Goal: Information Seeking & Learning: Learn about a topic

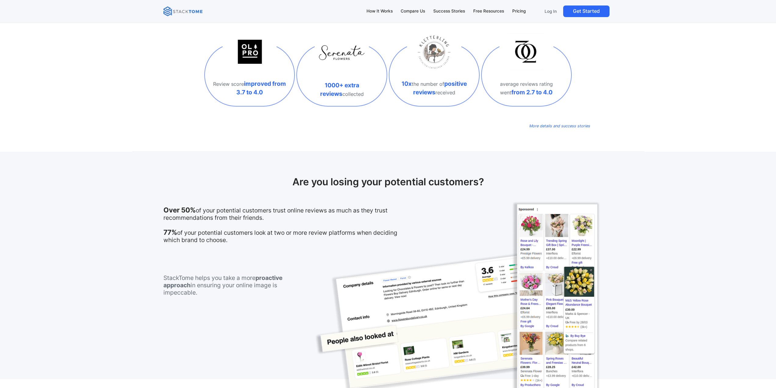
scroll to position [244, 0]
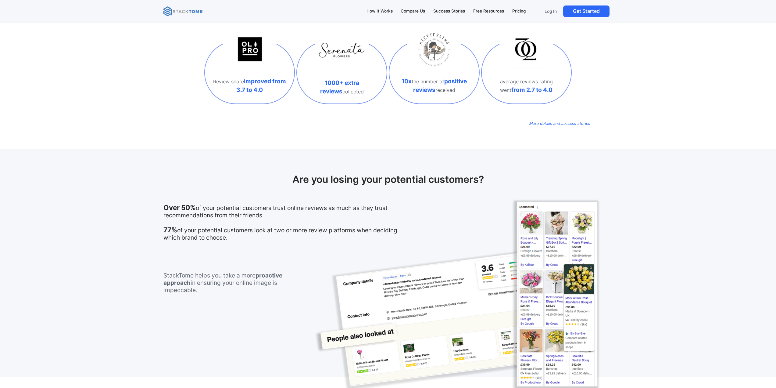
click at [222, 236] on p "Over 50% of your potential customers trust online reviews as much as they trust…" at bounding box center [286, 222] width 247 height 37
click at [221, 236] on p "Over 50% of your potential customers trust online reviews as much as they trust…" at bounding box center [286, 222] width 247 height 37
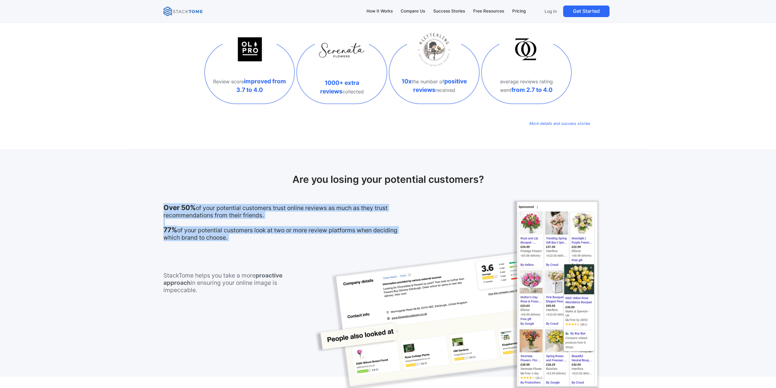
drag, startPoint x: 221, startPoint y: 236, endPoint x: 165, endPoint y: 210, distance: 61.7
click at [165, 210] on p "Over 50% of your potential customers trust online reviews as much as they trust…" at bounding box center [286, 222] width 247 height 37
click at [165, 210] on strong "Over 50%" at bounding box center [179, 207] width 32 height 8
drag, startPoint x: 165, startPoint y: 210, endPoint x: 217, endPoint y: 235, distance: 58.2
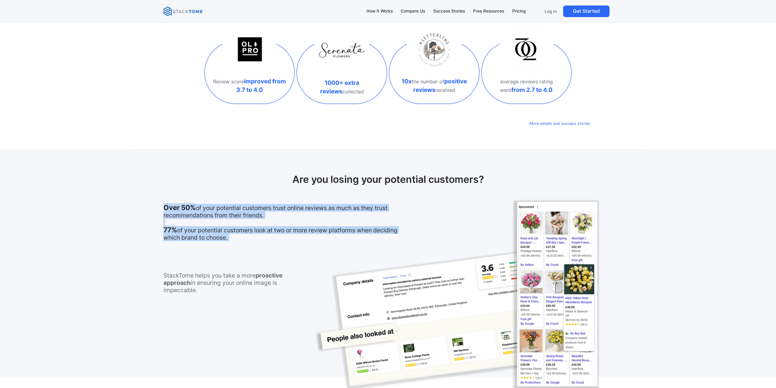
click at [217, 235] on p "Over 50% of your potential customers trust online reviews as much as they trust…" at bounding box center [286, 222] width 247 height 37
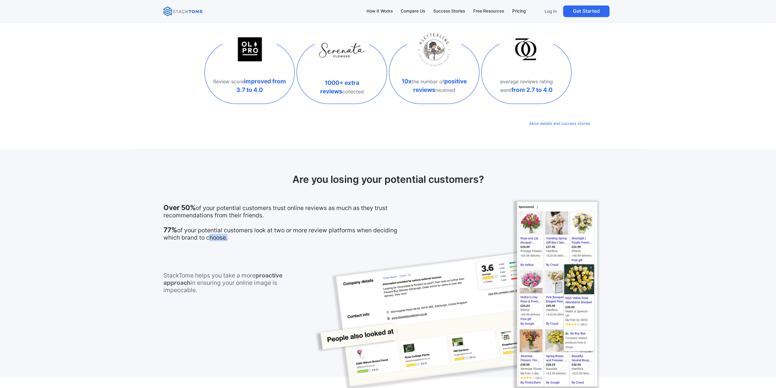
click at [217, 235] on p "Over 50% of your potential customers trust online reviews as much as they trust…" at bounding box center [286, 222] width 247 height 37
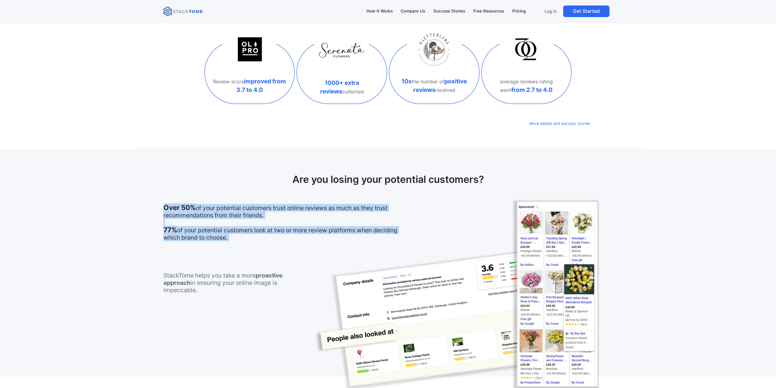
drag, startPoint x: 217, startPoint y: 235, endPoint x: 232, endPoint y: 211, distance: 28.8
click at [232, 211] on p "Over 50% of your potential customers trust online reviews as much as they trust…" at bounding box center [286, 222] width 247 height 37
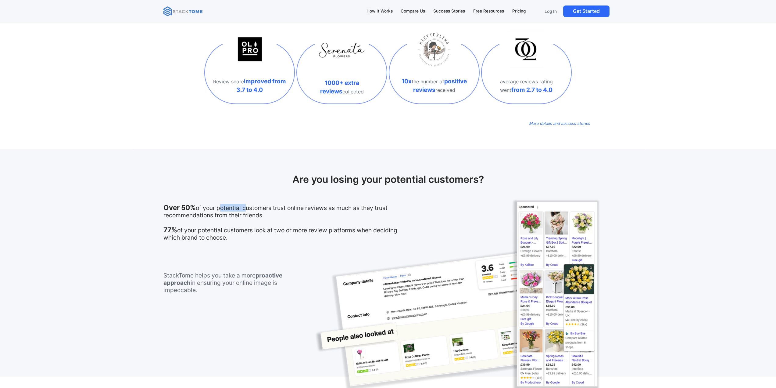
click at [232, 211] on p "Over 50% of your potential customers trust online reviews as much as they trust…" at bounding box center [286, 222] width 247 height 37
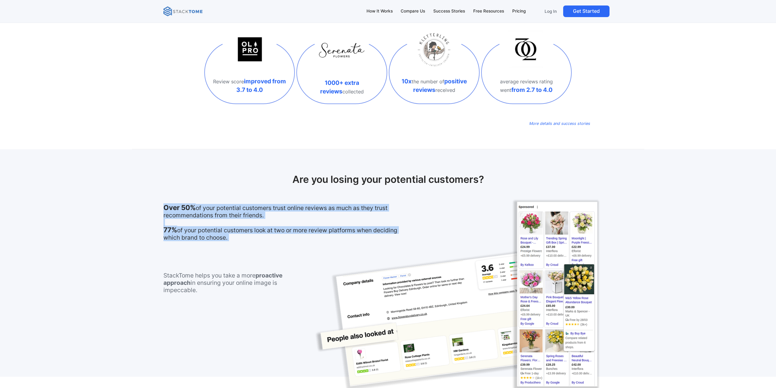
drag, startPoint x: 232, startPoint y: 211, endPoint x: 242, endPoint y: 228, distance: 19.1
click at [242, 228] on p "Over 50% of your potential customers trust online reviews as much as they trust…" at bounding box center [286, 222] width 247 height 37
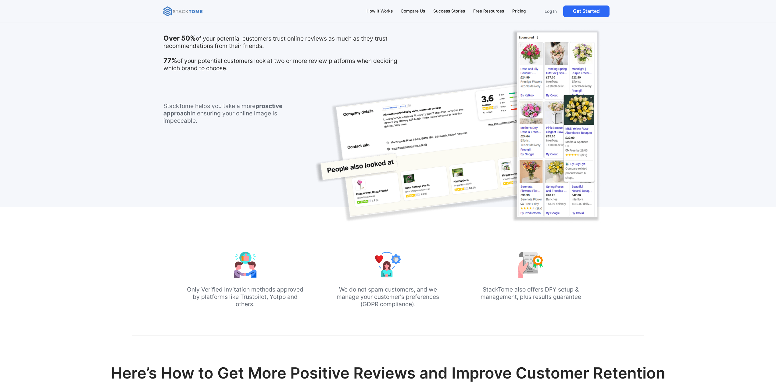
scroll to position [427, 0]
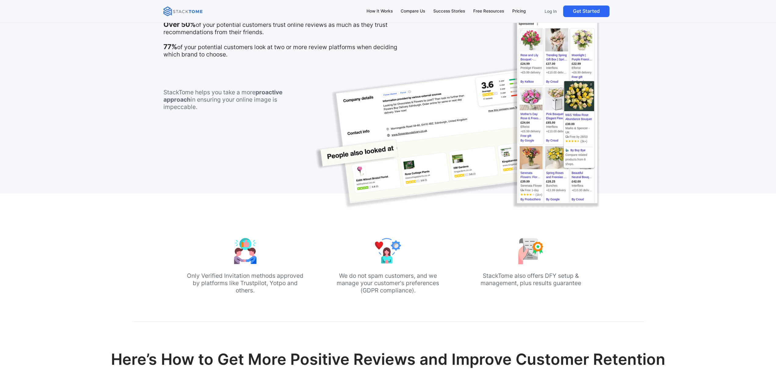
click at [189, 272] on p "Only Verified Invitation methods approved by platforms like Trustpilot, Yotpo a…" at bounding box center [245, 283] width 118 height 22
drag, startPoint x: 189, startPoint y: 272, endPoint x: 247, endPoint y: 290, distance: 60.1
click at [246, 290] on p "Only Verified Invitation methods approved by platforms like Trustpilot, Yotpo a…" at bounding box center [245, 283] width 118 height 22
click at [364, 276] on p "We do not spam customers, and we manage your customer's preferences (GDPR compl…" at bounding box center [388, 283] width 118 height 22
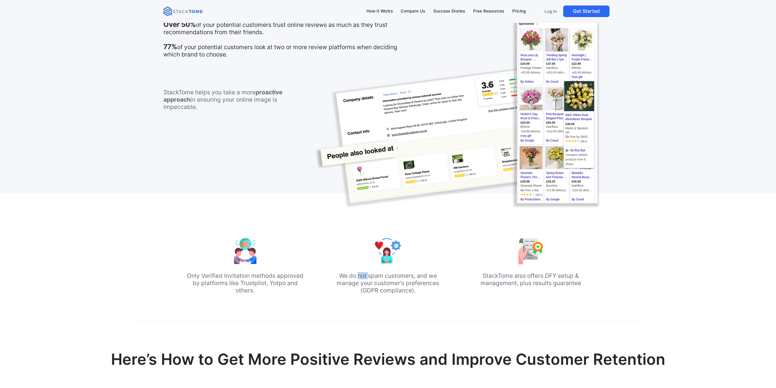
click at [364, 276] on p "We do not spam customers, and we manage your customer's preferences (GDPR compl…" at bounding box center [388, 283] width 118 height 22
drag, startPoint x: 364, startPoint y: 276, endPoint x: 373, endPoint y: 284, distance: 12.8
click at [373, 284] on p "We do not spam customers, and we manage your customer's preferences (GDPR compl…" at bounding box center [388, 283] width 118 height 22
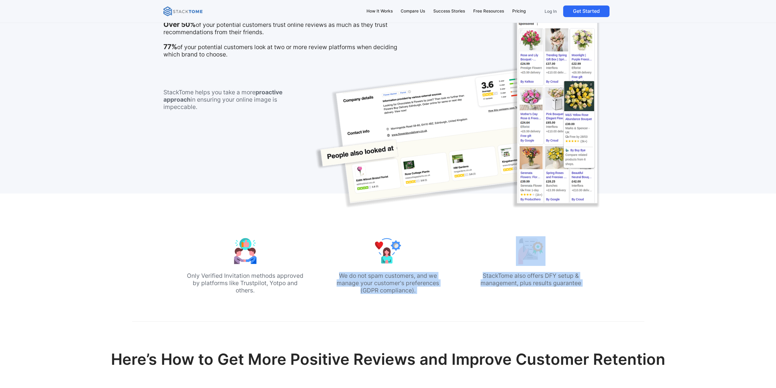
drag, startPoint x: 373, startPoint y: 284, endPoint x: 520, endPoint y: 280, distance: 146.5
click at [520, 280] on div "Only Verified Invitation methods approved by platforms like Trustpilot, Yotpo a…" at bounding box center [388, 266] width 404 height 61
click at [520, 280] on p "StackTome also offers DFY setup & management, plus results guarantee" at bounding box center [531, 279] width 118 height 15
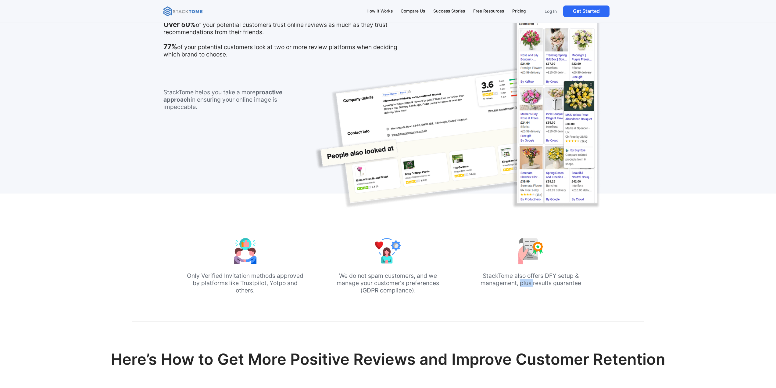
click at [520, 280] on p "StackTome also offers DFY setup & management, plus results guarantee" at bounding box center [531, 279] width 118 height 15
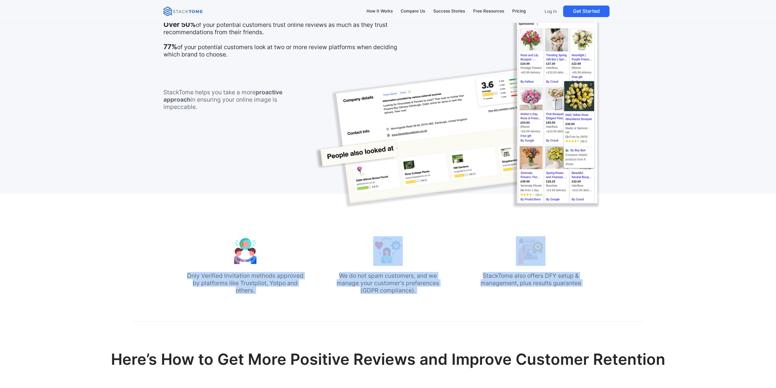
drag, startPoint x: 520, startPoint y: 280, endPoint x: 283, endPoint y: 275, distance: 236.4
click at [283, 275] on div "Only Verified Invitation methods approved by platforms like Trustpilot, Yotpo a…" at bounding box center [388, 266] width 404 height 61
click at [283, 275] on p "Only Verified Invitation methods approved by platforms like Trustpilot, Yotpo a…" at bounding box center [245, 283] width 118 height 22
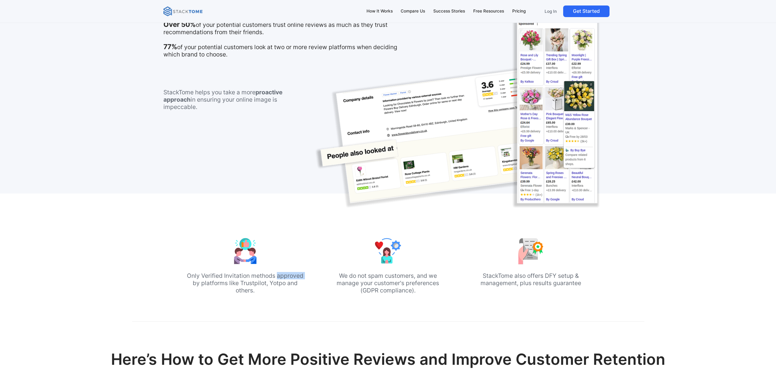
click at [283, 275] on p "Only Verified Invitation methods approved by platforms like Trustpilot, Yotpo a…" at bounding box center [245, 283] width 118 height 22
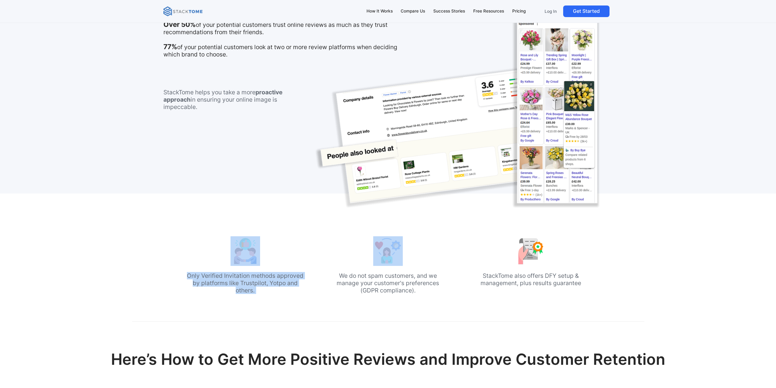
drag, startPoint x: 283, startPoint y: 275, endPoint x: 257, endPoint y: 243, distance: 41.2
click at [257, 243] on div "Only Verified Invitation methods approved by platforms like Trustpilot, Yotpo a…" at bounding box center [245, 266] width 118 height 61
click at [200, 225] on div "Only Verified Invitation methods approved by platforms like Trustpilot, Yotpo a…" at bounding box center [388, 257] width 404 height 79
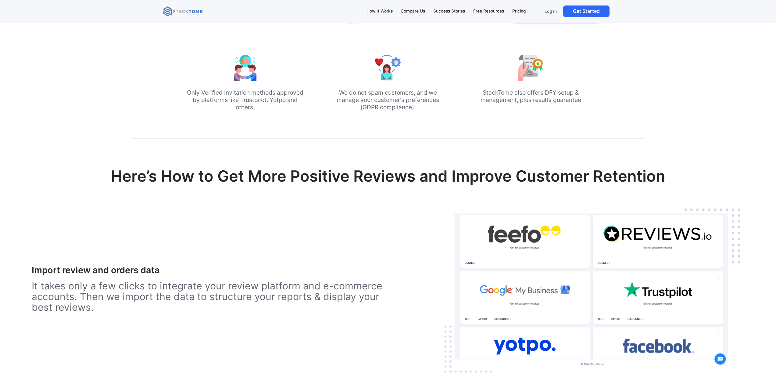
scroll to position [640, 0]
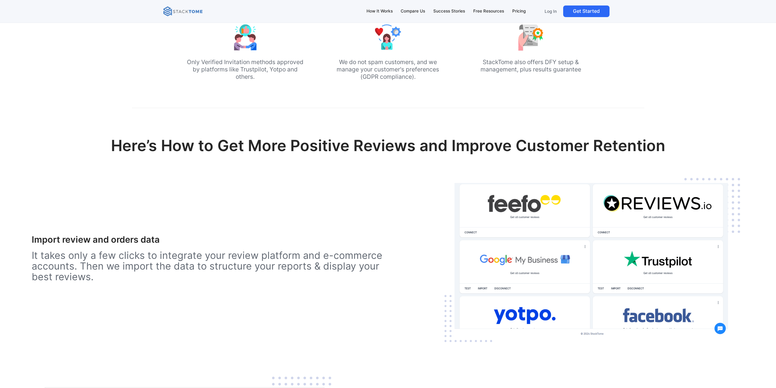
click at [163, 255] on p "It takes only a few clicks to integrate your review platform and e-commerce acc…" at bounding box center [210, 266] width 357 height 32
drag, startPoint x: 163, startPoint y: 255, endPoint x: 163, endPoint y: 262, distance: 7.3
click at [163, 262] on p "It takes only a few clicks to integrate your review platform and e-commerce acc…" at bounding box center [210, 266] width 357 height 32
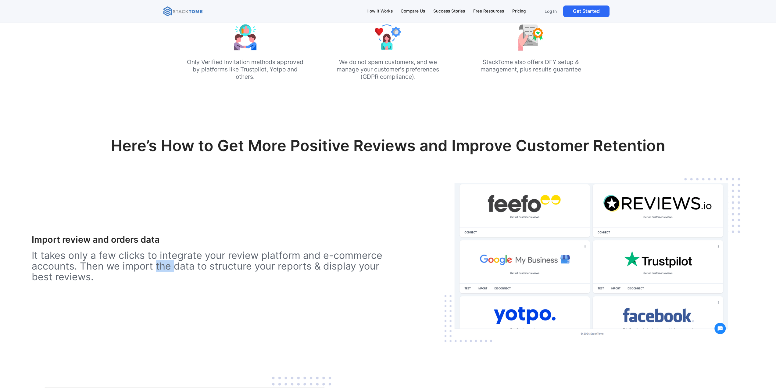
click at [163, 262] on p "It takes only a few clicks to integrate your review platform and e-commerce acc…" at bounding box center [210, 266] width 357 height 32
drag, startPoint x: 163, startPoint y: 262, endPoint x: 168, endPoint y: 253, distance: 10.6
click at [166, 258] on p "It takes only a few clicks to integrate your review platform and e-commerce acc…" at bounding box center [210, 266] width 357 height 32
click at [168, 253] on p "It takes only a few clicks to integrate your review platform and e-commerce acc…" at bounding box center [210, 266] width 357 height 32
click at [167, 254] on p "It takes only a few clicks to integrate your review platform and e-commerce acc…" at bounding box center [210, 266] width 357 height 32
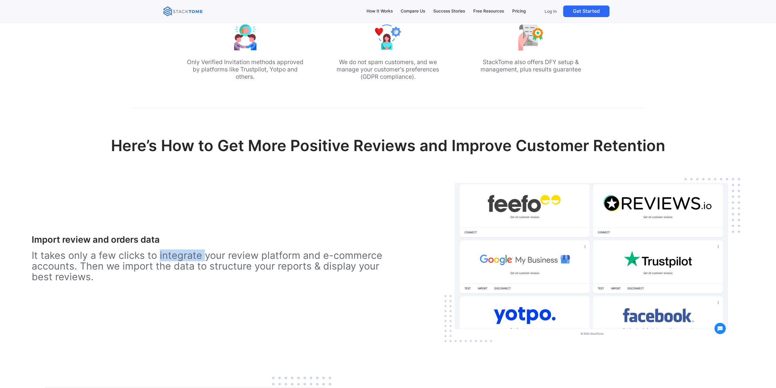
click at [167, 254] on p "It takes only a few clicks to integrate your review platform and e-commerce acc…" at bounding box center [210, 266] width 357 height 32
drag, startPoint x: 167, startPoint y: 254, endPoint x: 169, endPoint y: 239, distance: 14.8
click at [169, 239] on div "Import review and orders data It takes only a few clicks to integrate your revi…" at bounding box center [210, 261] width 357 height 54
click at [169, 239] on h3 "Import review and orders data" at bounding box center [210, 239] width 357 height 11
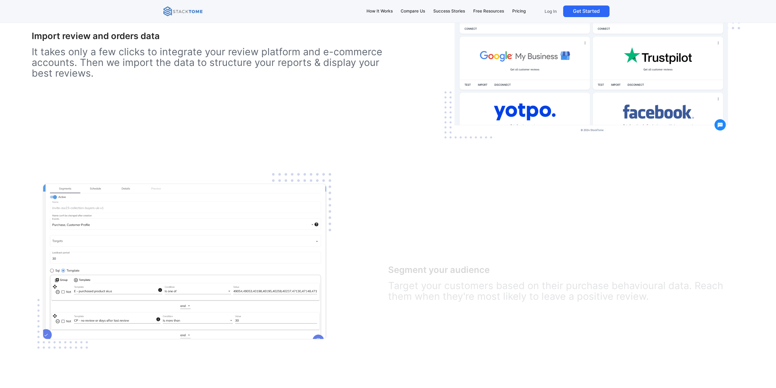
scroll to position [854, 0]
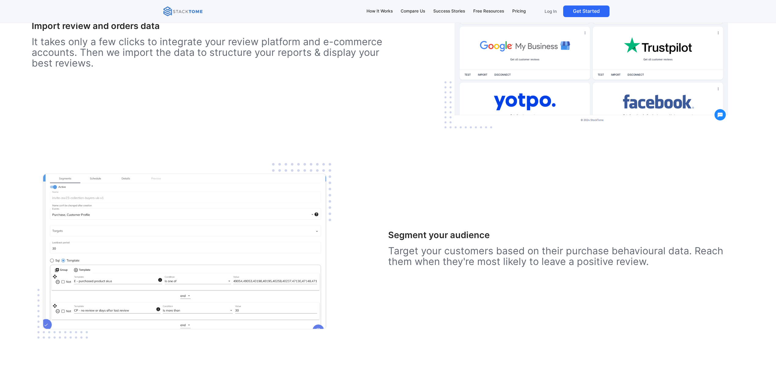
click at [402, 236] on h3 "Segment your audience" at bounding box center [566, 235] width 357 height 11
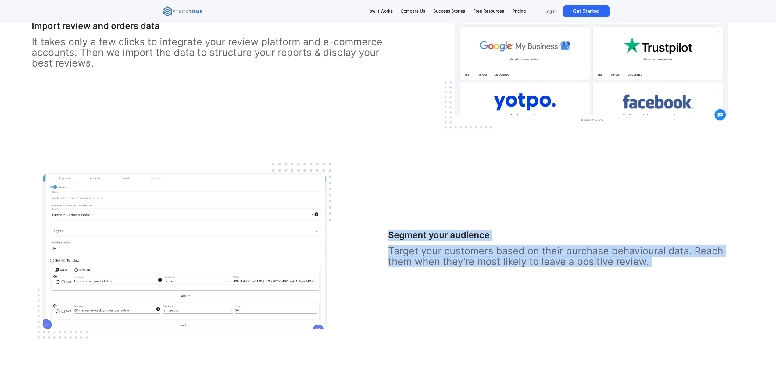
drag, startPoint x: 402, startPoint y: 236, endPoint x: 417, endPoint y: 256, distance: 25.2
click at [417, 256] on div "Segment your audience Target your customers based on their purchase behavioural…" at bounding box center [566, 251] width 357 height 43
click at [417, 256] on p "Target your customers based on their purchase behavioural data. Reach them when…" at bounding box center [566, 255] width 357 height 21
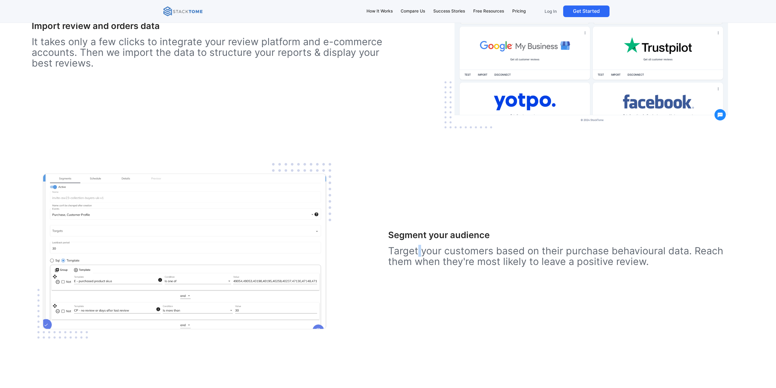
click at [417, 256] on p "Target your customers based on their purchase behavioural data. Reach them when…" at bounding box center [566, 255] width 357 height 21
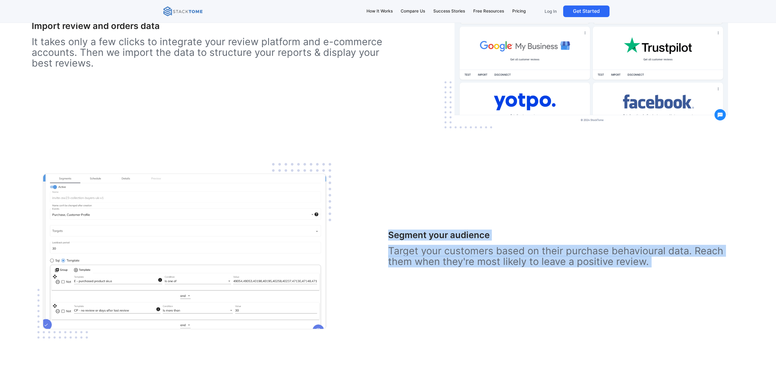
drag, startPoint x: 417, startPoint y: 256, endPoint x: 411, endPoint y: 234, distance: 22.4
click at [411, 234] on div "Segment your audience Target your customers based on their purchase behavioural…" at bounding box center [566, 251] width 357 height 43
click at [411, 234] on h3 "Segment your audience" at bounding box center [566, 235] width 357 height 11
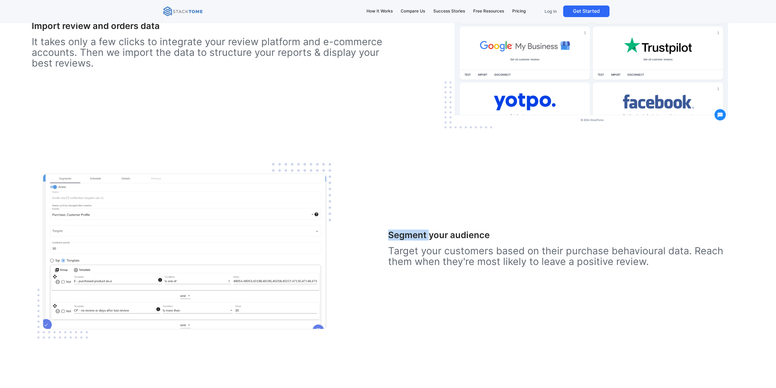
click at [411, 234] on h3 "Segment your audience" at bounding box center [566, 235] width 357 height 11
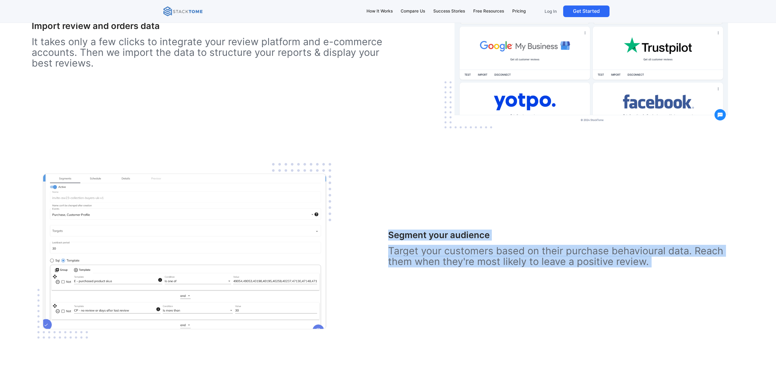
drag, startPoint x: 411, startPoint y: 234, endPoint x: 433, endPoint y: 255, distance: 30.4
click at [433, 255] on div "Segment your audience Target your customers based on their purchase behavioural…" at bounding box center [566, 251] width 357 height 43
click at [433, 255] on p "Target your customers based on their purchase behavioural data. Reach them when…" at bounding box center [566, 255] width 357 height 21
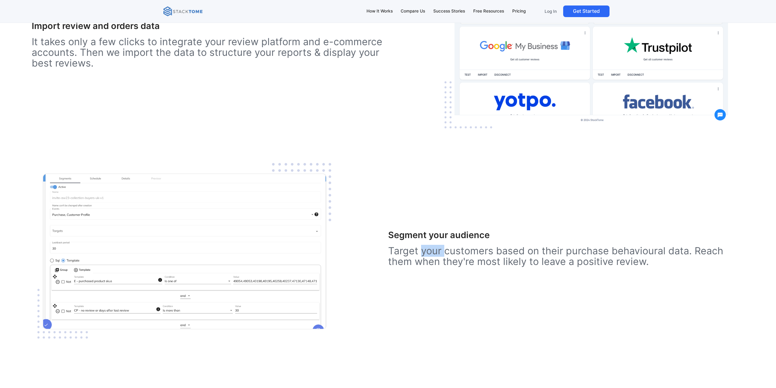
click at [433, 255] on p "Target your customers based on their purchase behavioural data. Reach them when…" at bounding box center [566, 255] width 357 height 21
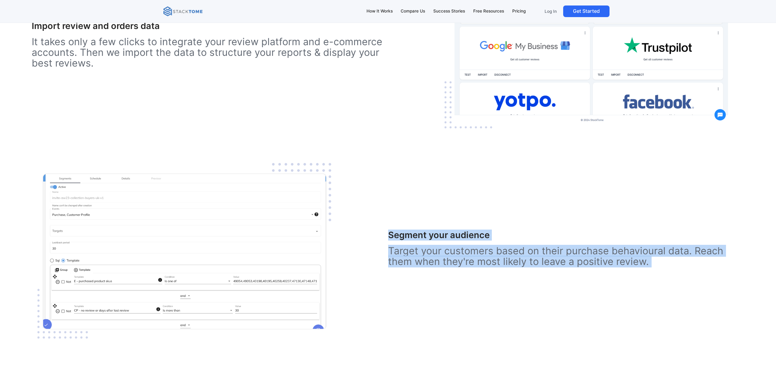
drag, startPoint x: 433, startPoint y: 255, endPoint x: 421, endPoint y: 237, distance: 21.7
click at [421, 237] on div "Segment your audience Target your customers based on their purchase behavioural…" at bounding box center [566, 251] width 357 height 43
click at [421, 237] on h3 "Segment your audience" at bounding box center [566, 235] width 357 height 11
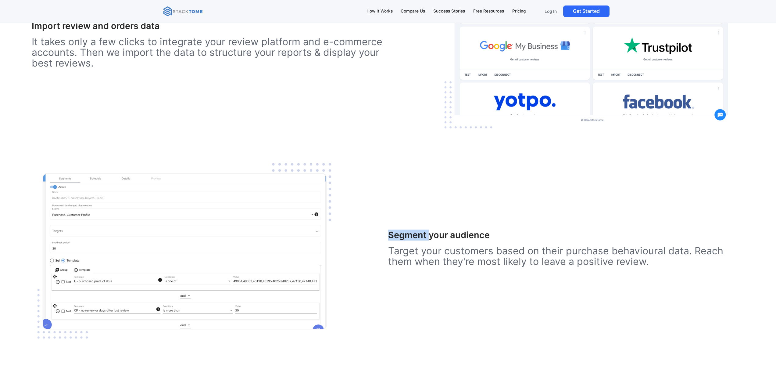
click at [421, 237] on h3 "Segment your audience" at bounding box center [566, 235] width 357 height 11
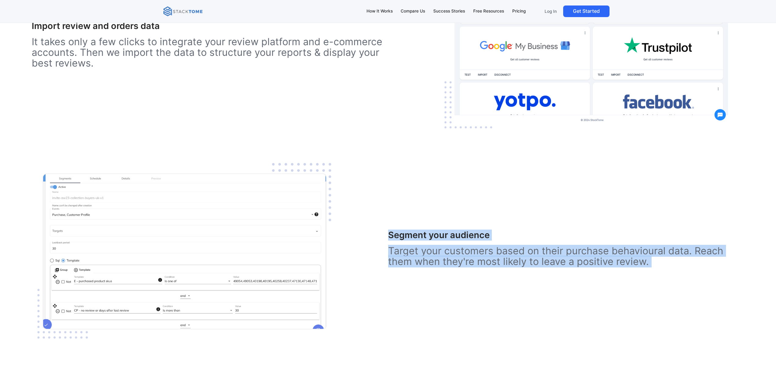
drag, startPoint x: 421, startPoint y: 237, endPoint x: 428, endPoint y: 253, distance: 17.3
click at [428, 253] on div "Segment your audience Target your customers based on their purchase behavioural…" at bounding box center [566, 251] width 357 height 43
click at [428, 253] on p "Target your customers based on their purchase behavioural data. Reach them when…" at bounding box center [566, 255] width 357 height 21
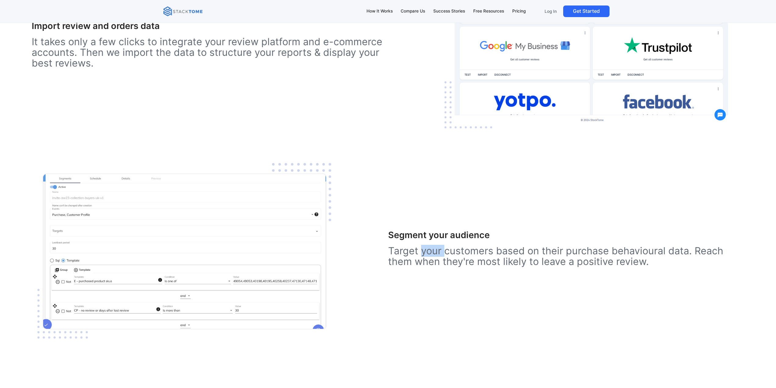
click at [428, 253] on p "Target your customers based on their purchase behavioural data. Reach them when…" at bounding box center [566, 255] width 357 height 21
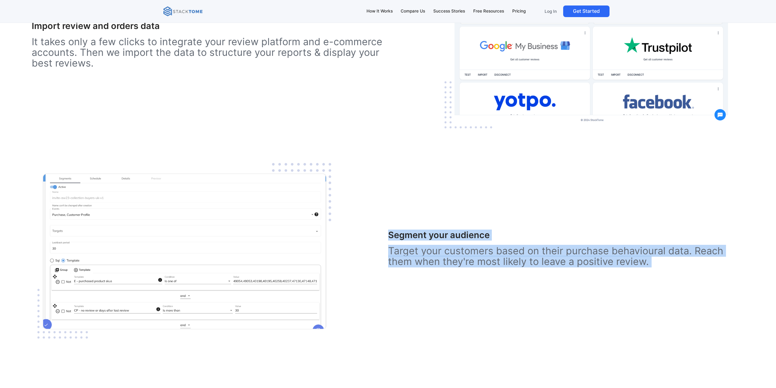
drag, startPoint x: 428, startPoint y: 253, endPoint x: 423, endPoint y: 239, distance: 15.0
click at [423, 239] on div "Segment your audience Target your customers based on their purchase behavioural…" at bounding box center [566, 251] width 357 height 43
click at [423, 239] on h3 "Segment your audience" at bounding box center [566, 235] width 357 height 11
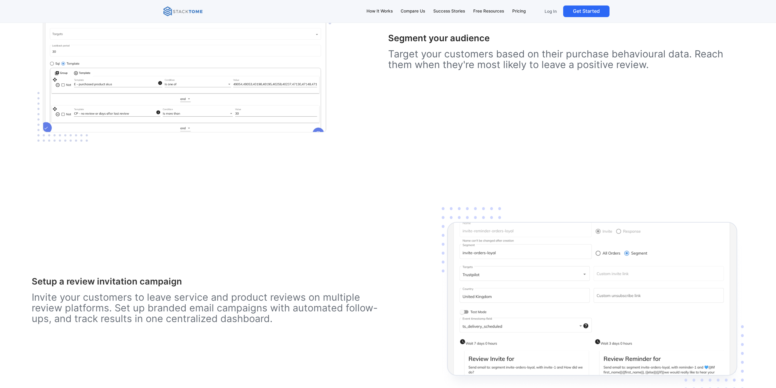
scroll to position [1159, 0]
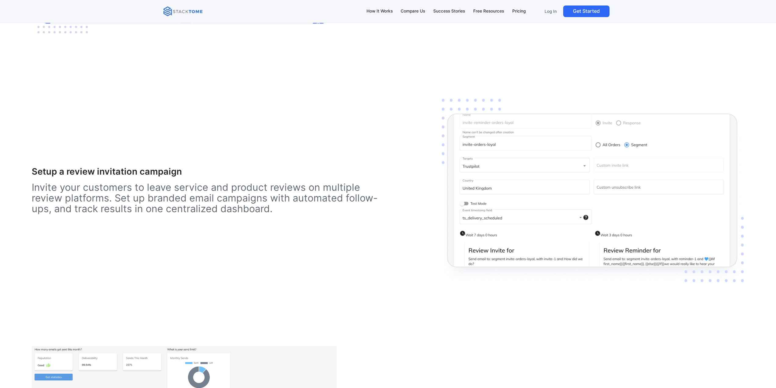
click at [73, 167] on h3 "Setup a review invitation campaign" at bounding box center [210, 171] width 357 height 11
drag, startPoint x: 73, startPoint y: 167, endPoint x: 83, endPoint y: 187, distance: 21.6
click at [83, 187] on div "Setup a review invitation campaign Invite your customers to leave service and p…" at bounding box center [210, 193] width 357 height 54
click at [83, 187] on p "Invite your customers to leave service and product reviews on multiple review p…" at bounding box center [210, 198] width 357 height 32
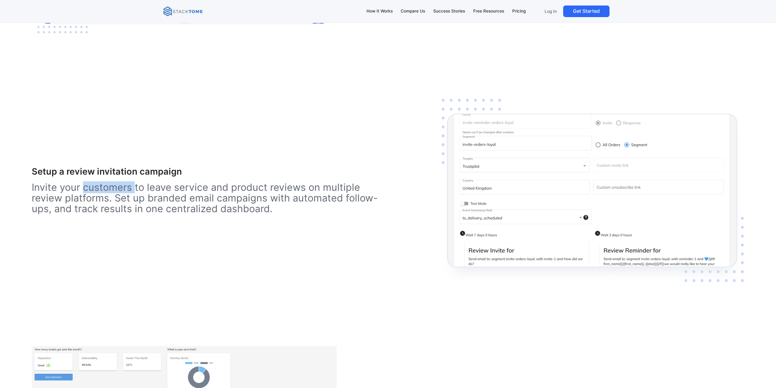
click at [83, 187] on p "Invite your customers to leave service and product reviews on multiple review p…" at bounding box center [210, 198] width 357 height 32
drag, startPoint x: 83, startPoint y: 187, endPoint x: 86, endPoint y: 199, distance: 12.4
click at [71, 195] on p "Invite your customers to leave service and product reviews on multiple review p…" at bounding box center [210, 198] width 357 height 32
click at [108, 204] on p "Invite your customers to leave service and product reviews on multiple review p…" at bounding box center [210, 198] width 357 height 32
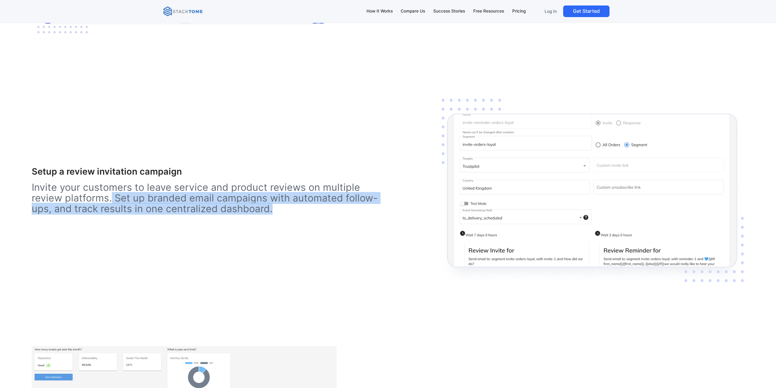
drag, startPoint x: 112, startPoint y: 200, endPoint x: 275, endPoint y: 207, distance: 164.0
click at [275, 207] on p "Invite your customers to leave service and product reviews on multiple review p…" at bounding box center [210, 198] width 357 height 32
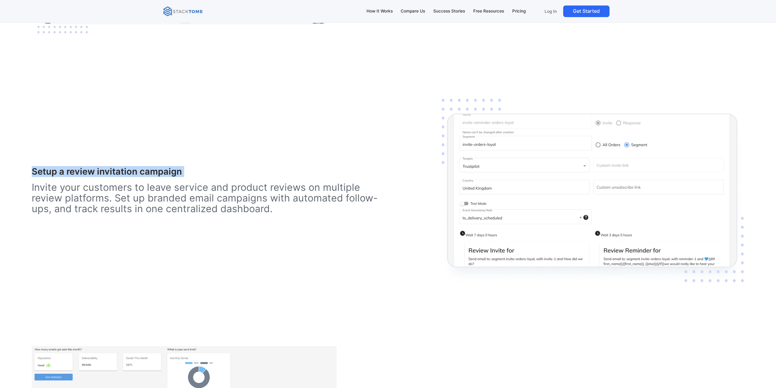
drag, startPoint x: 275, startPoint y: 207, endPoint x: 27, endPoint y: 192, distance: 248.4
click at [27, 192] on div "Here’s How to Get More Positive Reviews and Improve Customer Retention Import r…" at bounding box center [388, 231] width 776 height 1284
click at [27, 193] on div "Here’s How to Get More Positive Reviews and Improve Customer Retention Import r…" at bounding box center [388, 231] width 776 height 1284
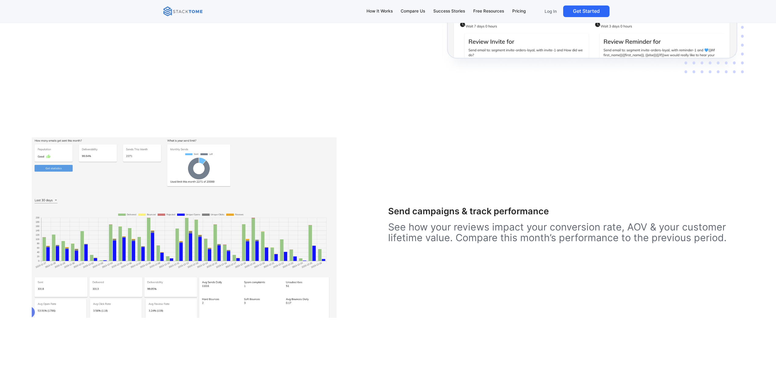
scroll to position [1372, 0]
